Goal: Information Seeking & Learning: Learn about a topic

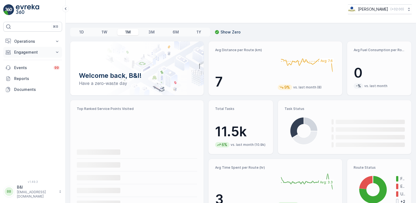
click at [34, 51] on p "Engagement" at bounding box center [32, 51] width 37 height 5
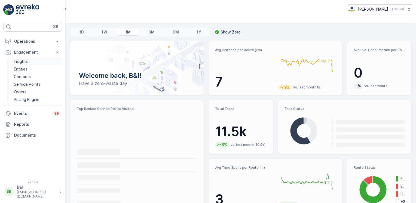
click at [38, 60] on link "Insights" at bounding box center [37, 62] width 50 height 8
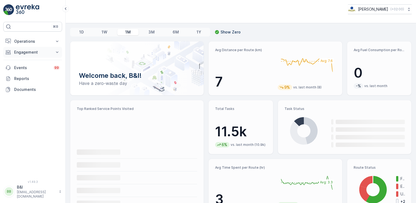
click at [32, 51] on p "Engagement" at bounding box center [32, 51] width 37 height 5
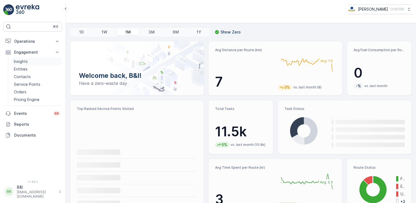
click at [27, 64] on link "Insights" at bounding box center [37, 62] width 50 height 8
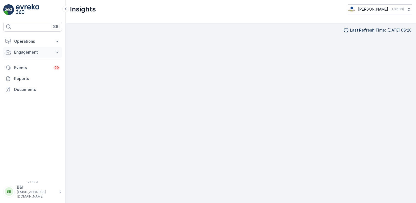
click at [38, 53] on p "Engagement" at bounding box center [32, 51] width 37 height 5
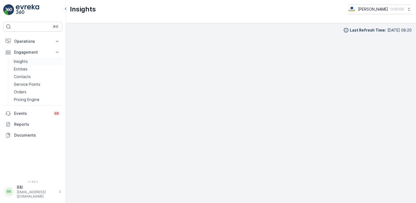
click at [23, 61] on p "Insights" at bounding box center [21, 61] width 14 height 5
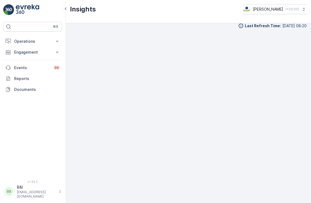
scroll to position [4, 0]
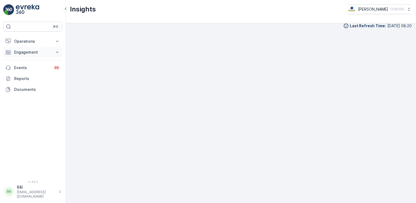
click at [29, 54] on p "Engagement" at bounding box center [32, 51] width 37 height 5
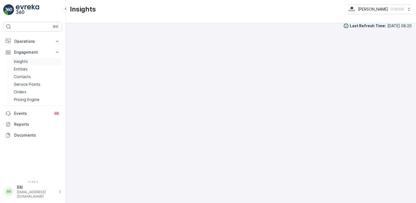
click at [28, 62] on link "Insights" at bounding box center [37, 62] width 50 height 8
click at [26, 60] on p "Insights" at bounding box center [21, 61] width 14 height 5
click at [412, 92] on div "Last Refresh Time : 05.09.2025 08:20" at bounding box center [241, 113] width 350 height 180
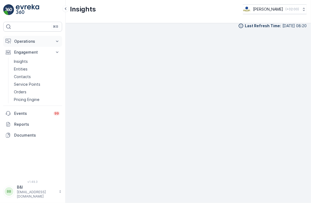
click at [32, 42] on p "Operations" at bounding box center [32, 41] width 37 height 5
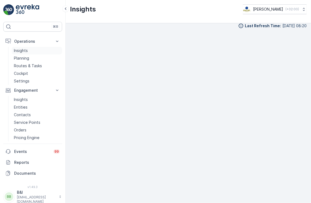
click at [25, 51] on p "Insights" at bounding box center [21, 50] width 14 height 5
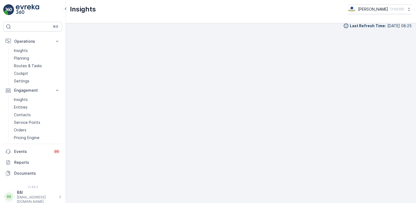
scroll to position [4, 0]
click at [26, 101] on p "Insights" at bounding box center [21, 99] width 14 height 5
